Goal: Task Accomplishment & Management: Use online tool/utility

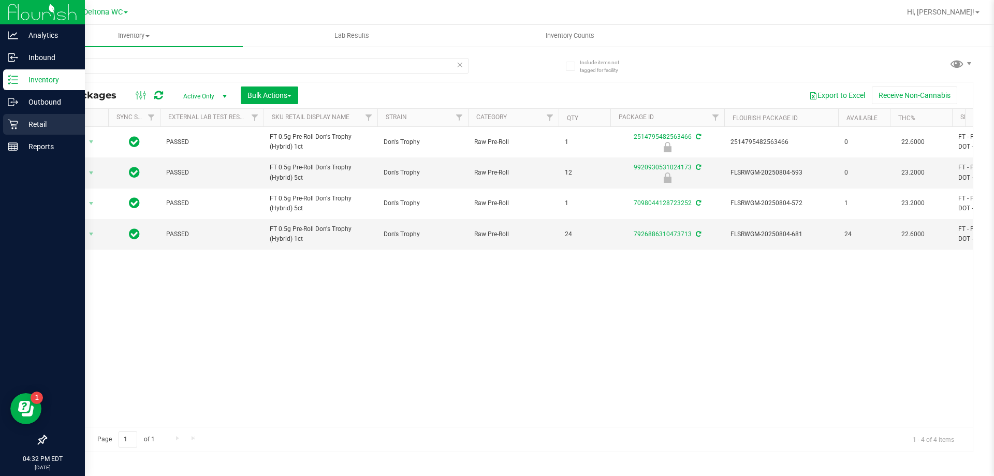
click at [37, 125] on p "Retail" at bounding box center [49, 124] width 62 height 12
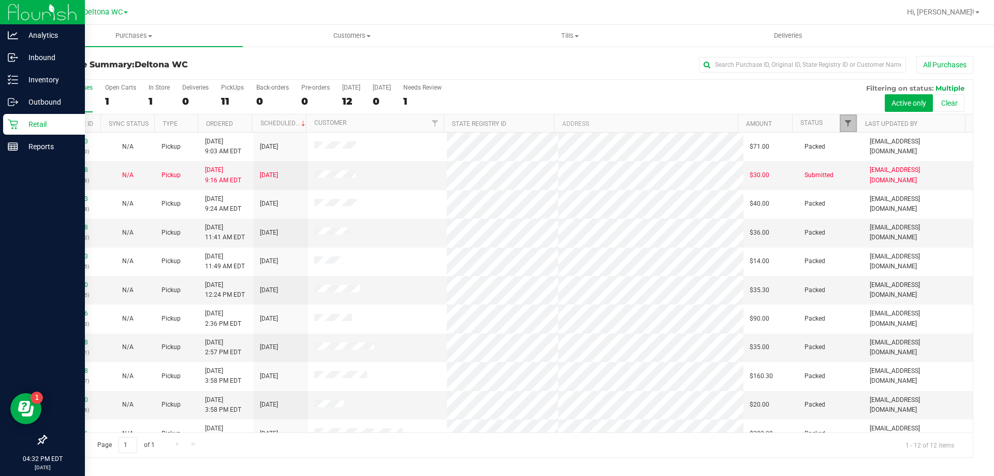
click at [849, 122] on span "Filter" at bounding box center [847, 123] width 8 height 8
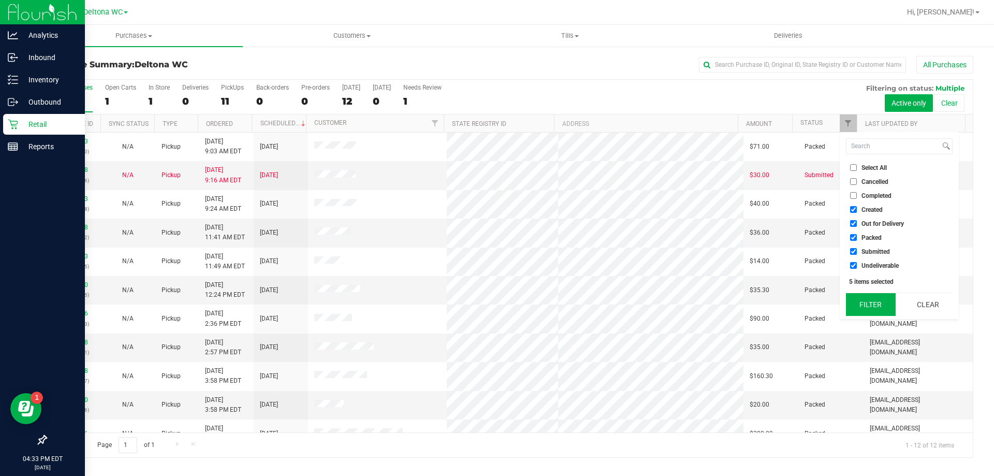
click at [882, 302] on button "Filter" at bounding box center [871, 304] width 50 height 23
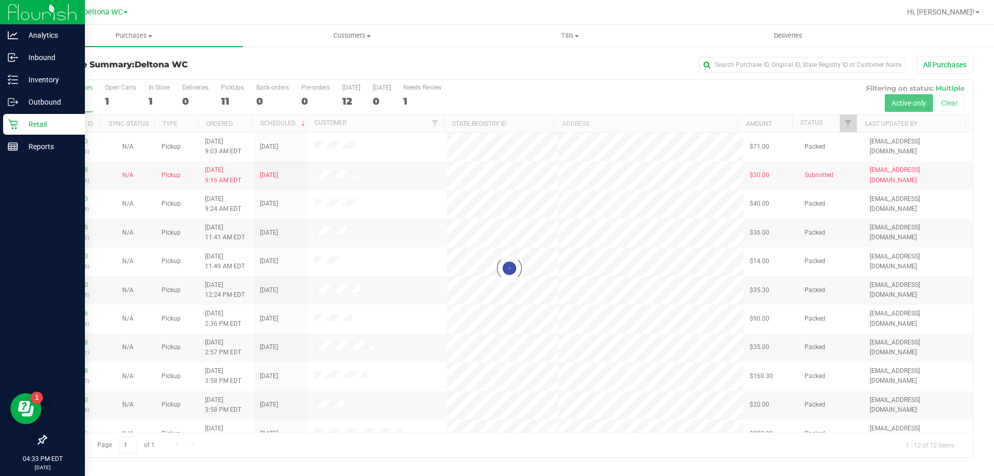
checkbox input "true"
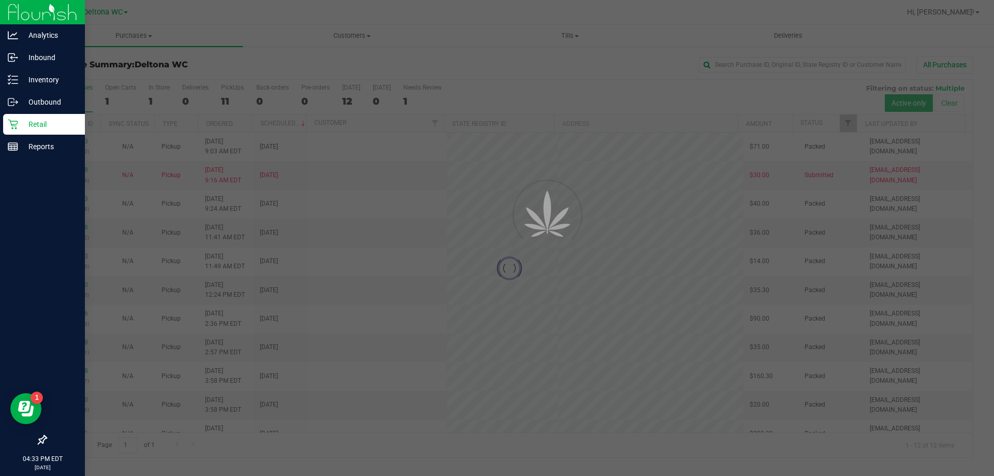
checkbox input "true"
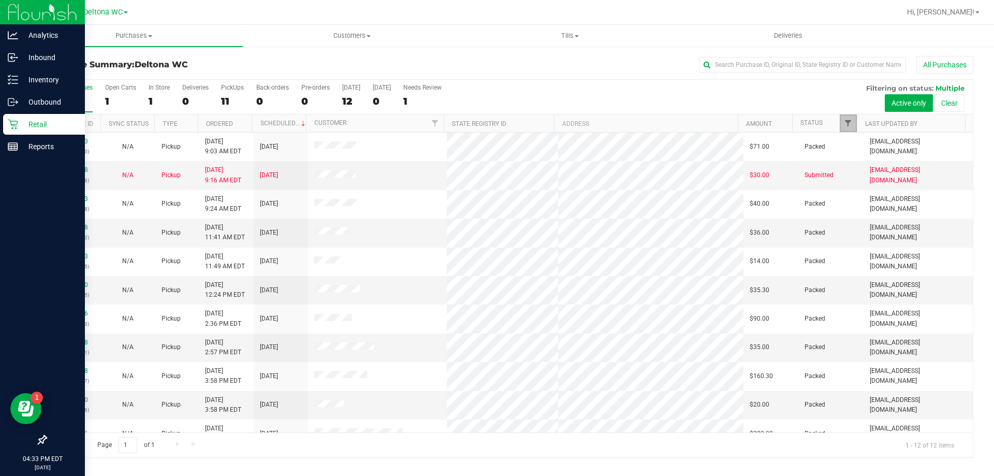
click at [847, 125] on span "Filter" at bounding box center [847, 123] width 8 height 8
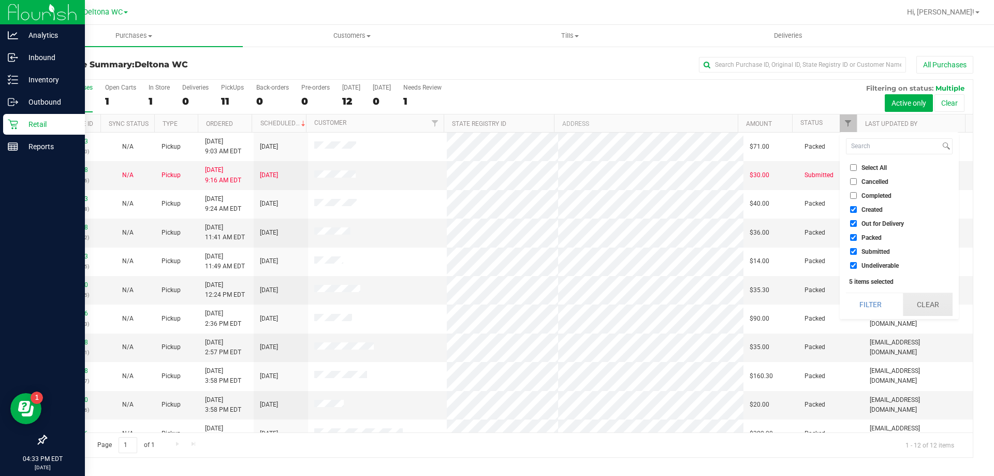
click at [909, 305] on button "Clear" at bounding box center [927, 304] width 50 height 23
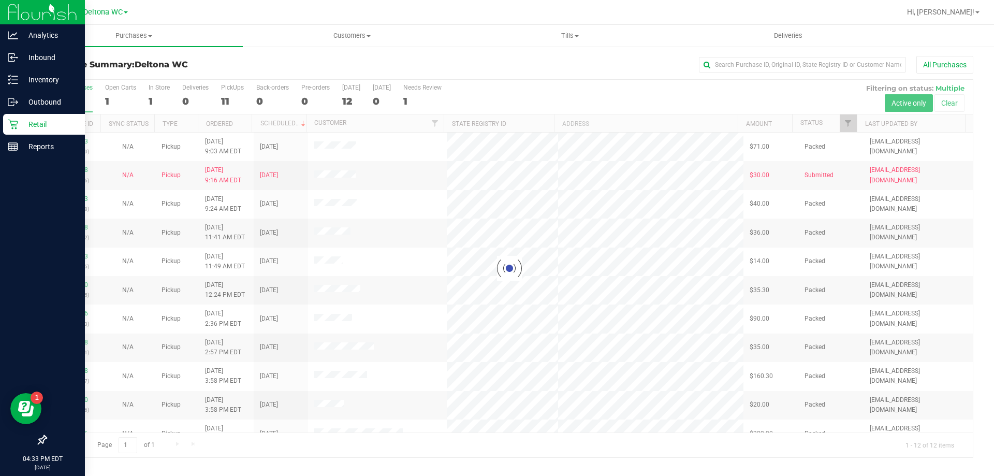
checkbox input "false"
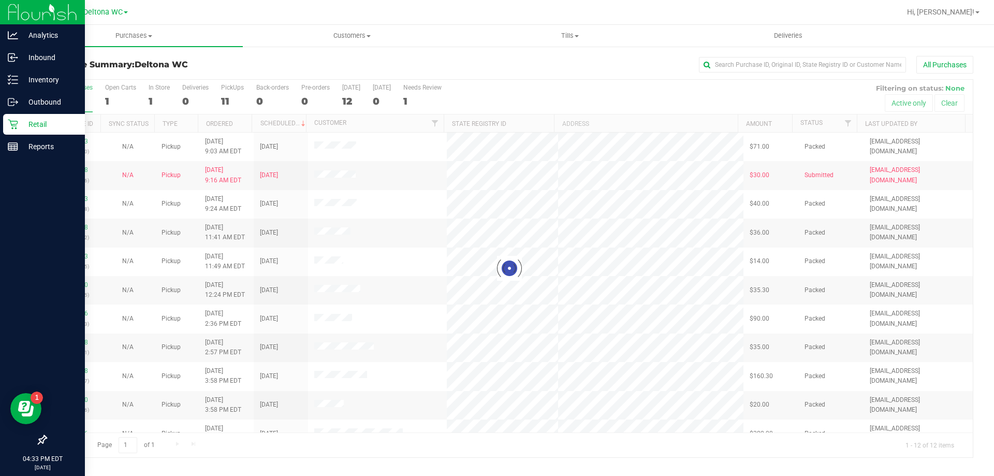
click at [847, 123] on div at bounding box center [509, 268] width 926 height 377
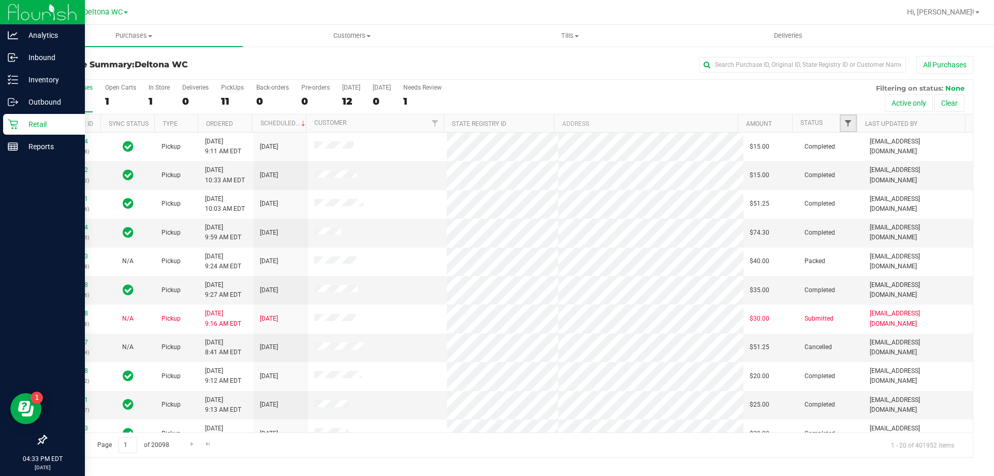
click at [848, 120] on span "Filter" at bounding box center [847, 123] width 8 height 8
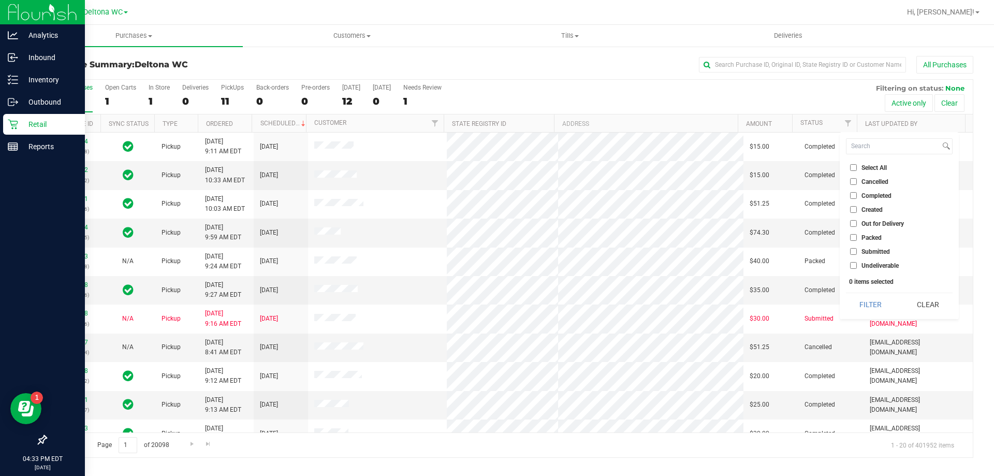
click at [855, 253] on input "Submitted" at bounding box center [853, 251] width 7 height 7
checkbox input "true"
click at [877, 303] on button "Filter" at bounding box center [871, 304] width 50 height 23
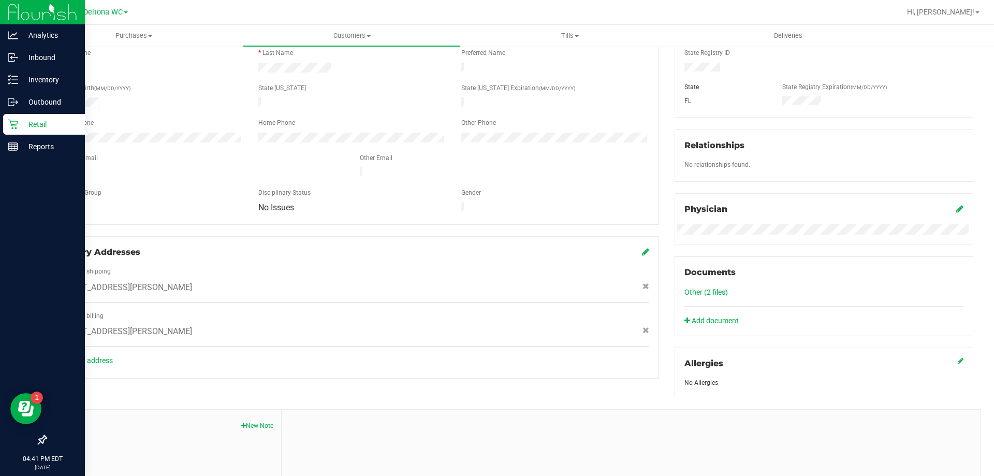
scroll to position [67, 0]
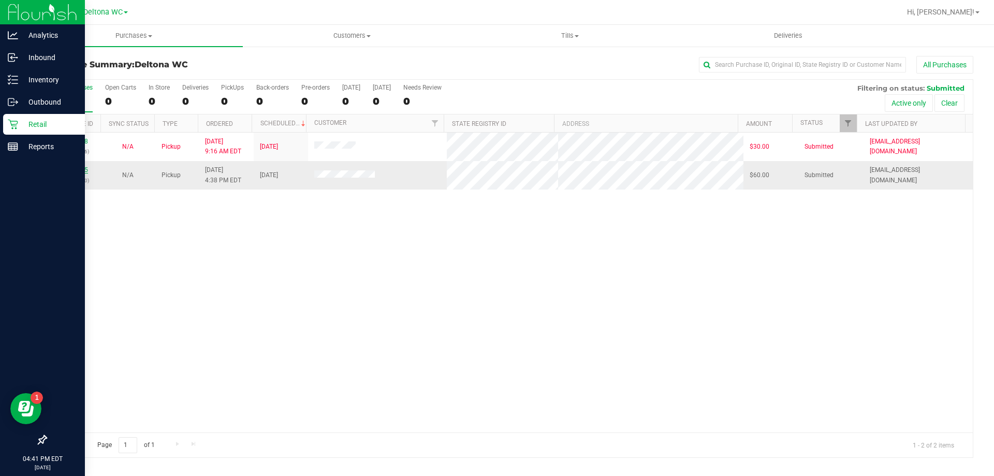
click at [79, 169] on link "11814615" at bounding box center [73, 169] width 29 height 7
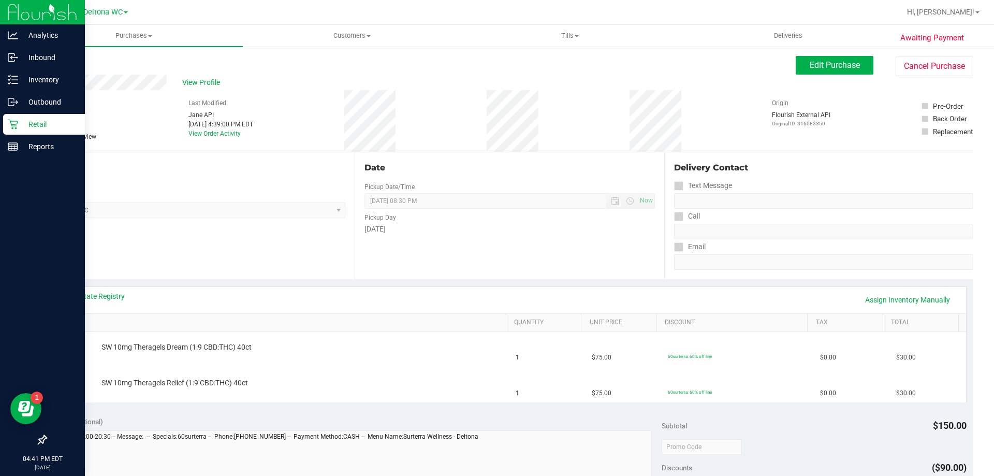
click at [602, 225] on div "[DATE]" at bounding box center [509, 229] width 290 height 11
click at [517, 249] on div "Date Pickup Date/Time [DATE] Now [DATE] 08:30 PM Now Pickup Day [DATE]" at bounding box center [508, 215] width 309 height 127
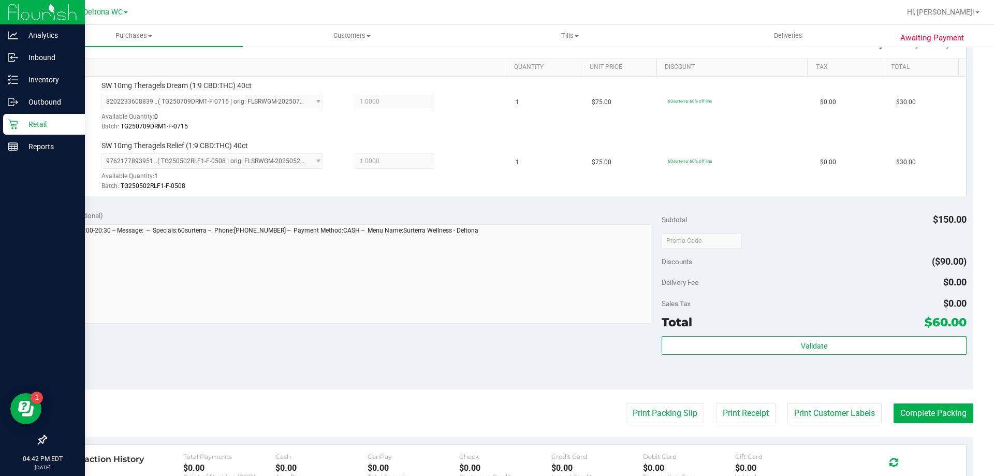
scroll to position [259, 0]
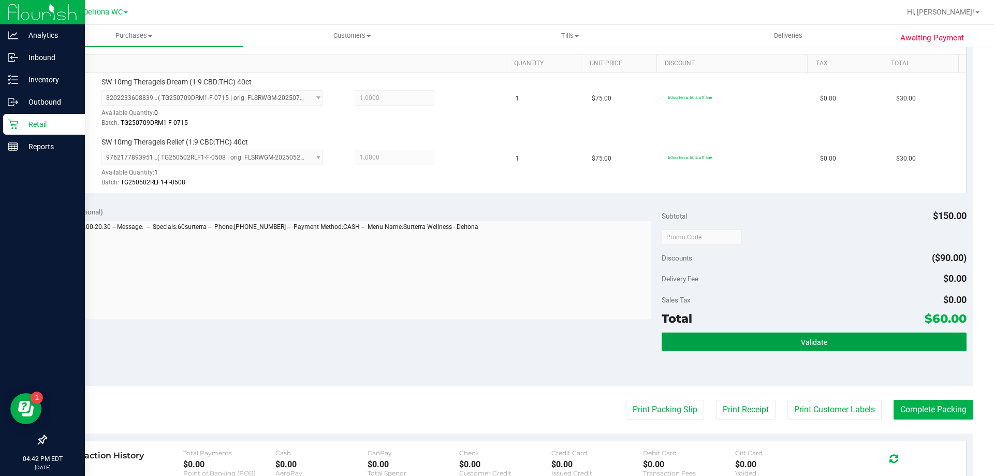
click at [676, 346] on button "Validate" at bounding box center [813, 341] width 304 height 19
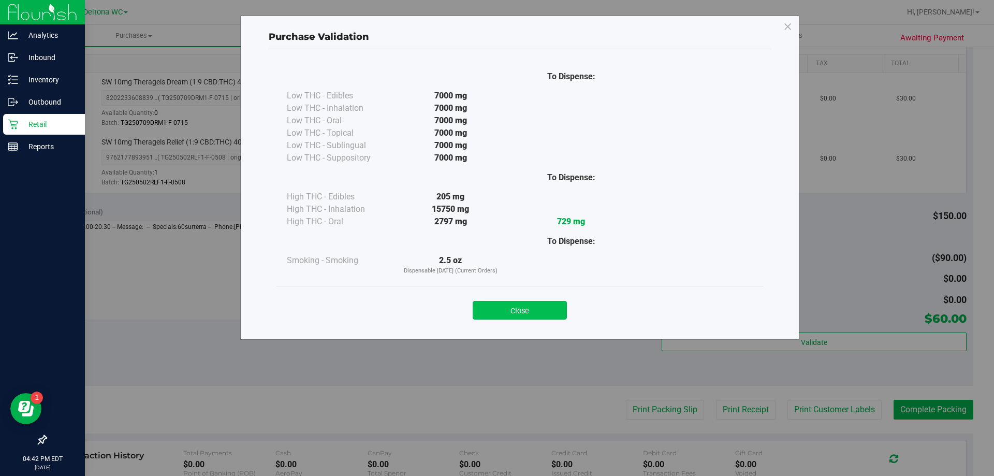
click at [496, 304] on button "Close" at bounding box center [519, 310] width 94 height 19
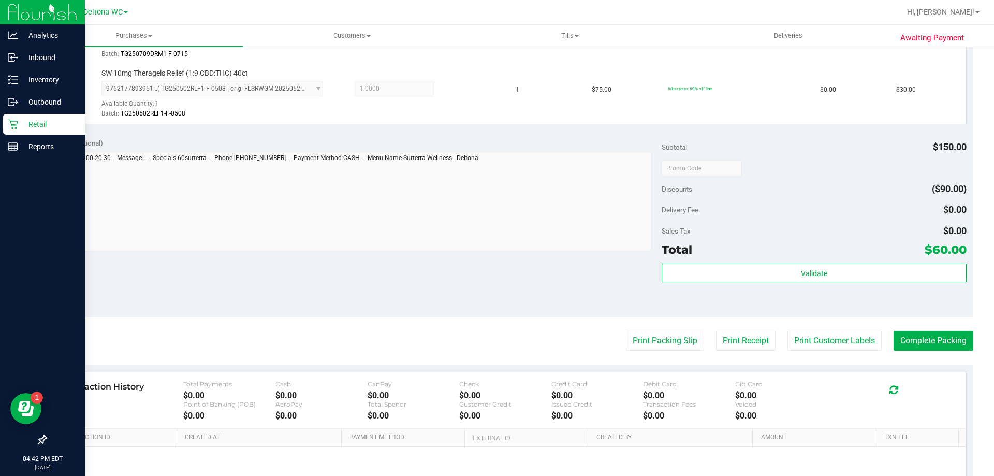
scroll to position [329, 0]
click at [650, 339] on button "Print Packing Slip" at bounding box center [665, 340] width 78 height 20
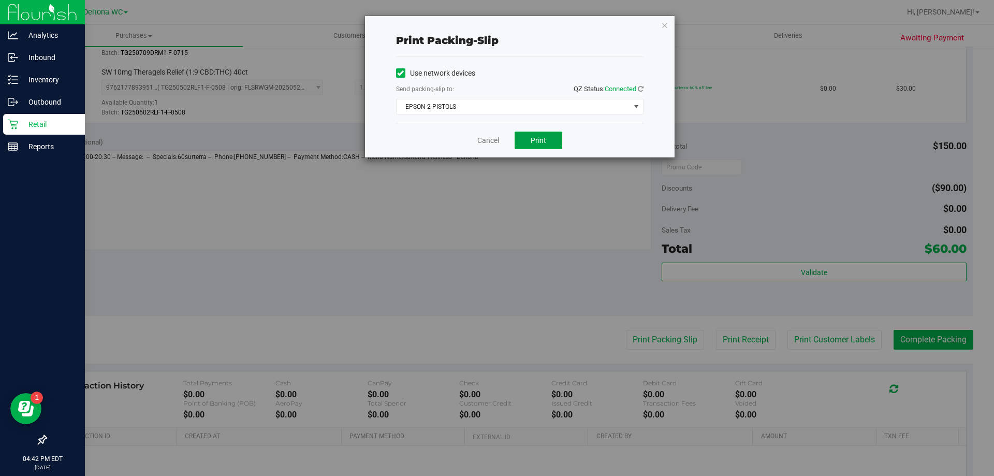
click at [525, 141] on button "Print" at bounding box center [538, 140] width 48 height 18
